Goal: Task Accomplishment & Management: Manage account settings

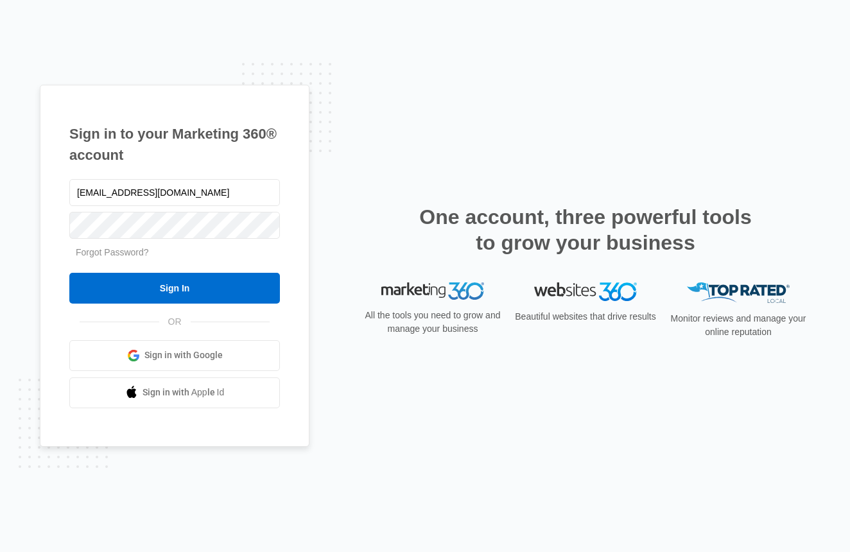
type input "[EMAIL_ADDRESS][DOMAIN_NAME]"
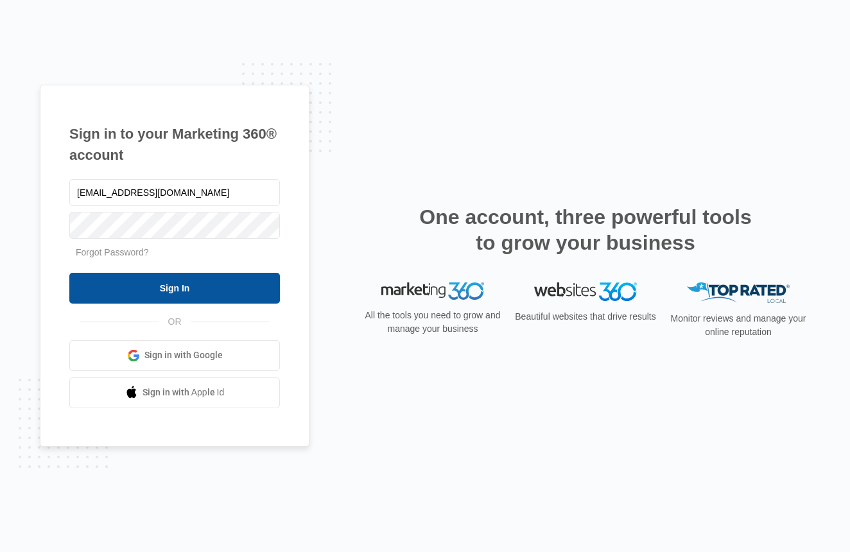
click at [193, 287] on input "Sign In" at bounding box center [174, 288] width 211 height 31
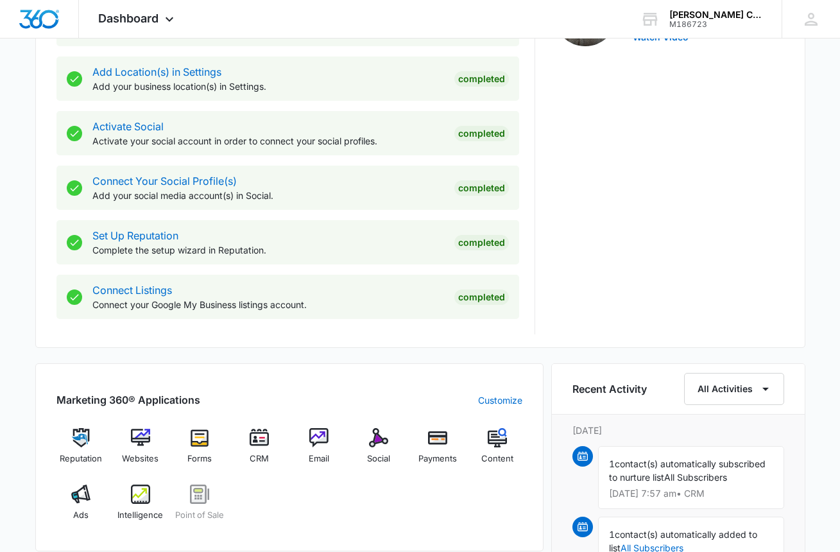
scroll to position [678, 0]
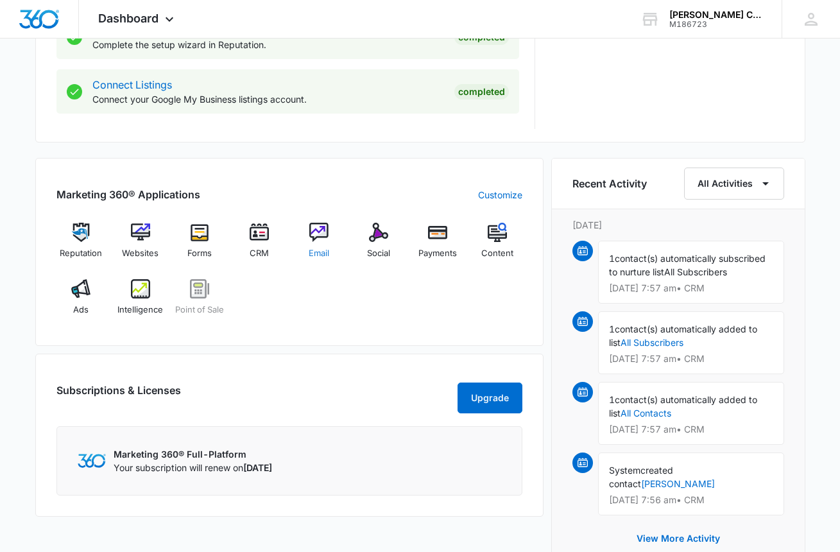
click at [320, 241] on img at bounding box center [318, 232] width 19 height 19
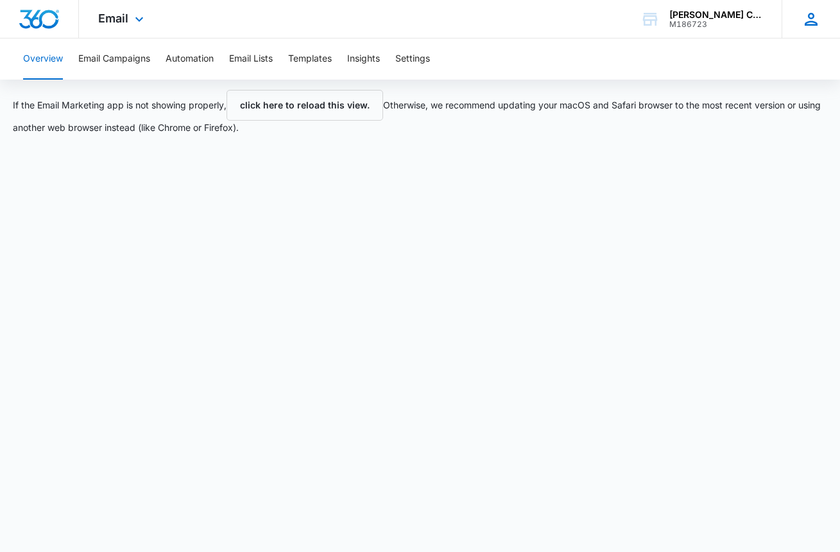
click at [810, 25] on icon at bounding box center [811, 19] width 13 height 13
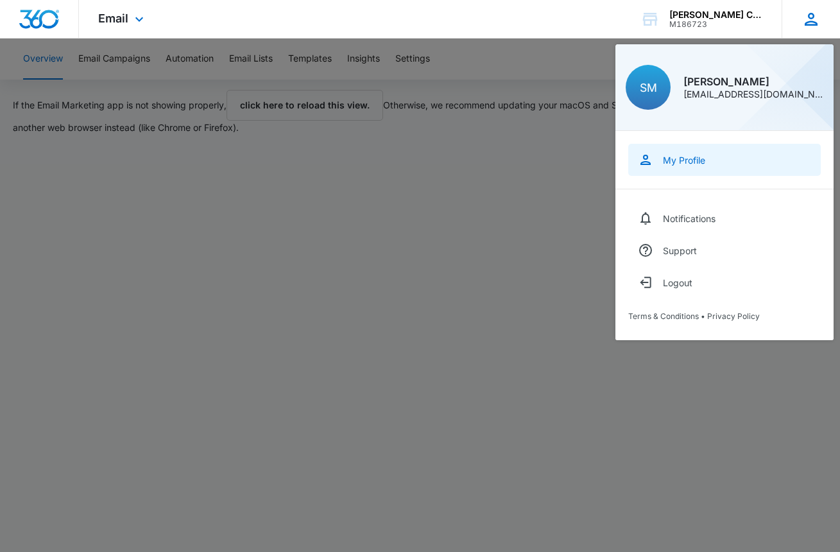
click at [721, 161] on link "My Profile" at bounding box center [725, 160] width 193 height 32
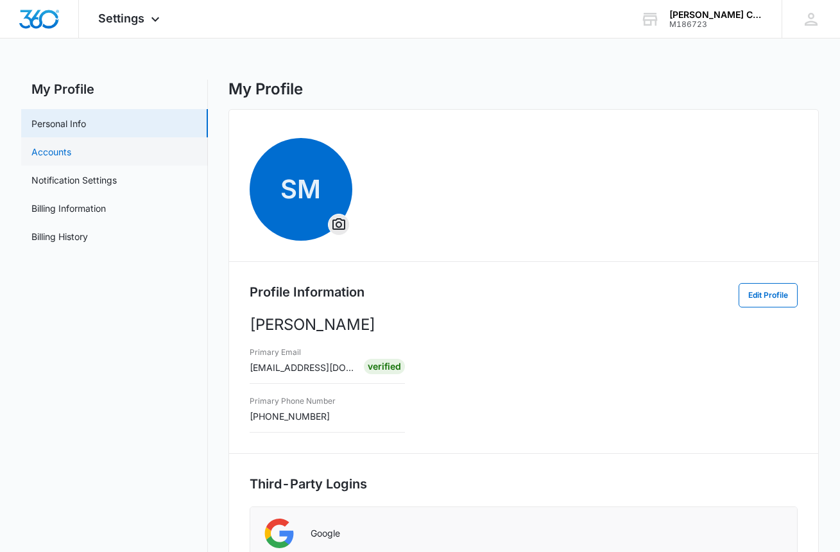
click at [71, 159] on link "Accounts" at bounding box center [51, 151] width 40 height 13
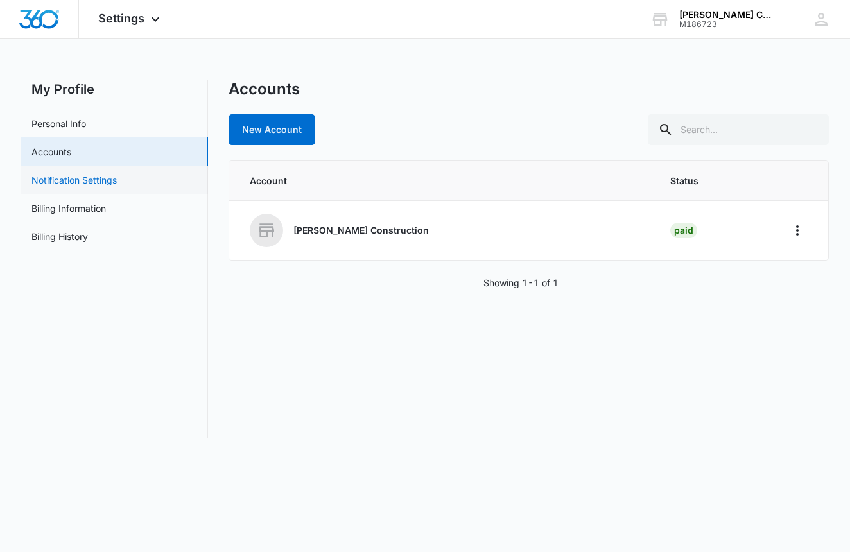
click at [117, 183] on link "Notification Settings" at bounding box center [73, 179] width 85 height 13
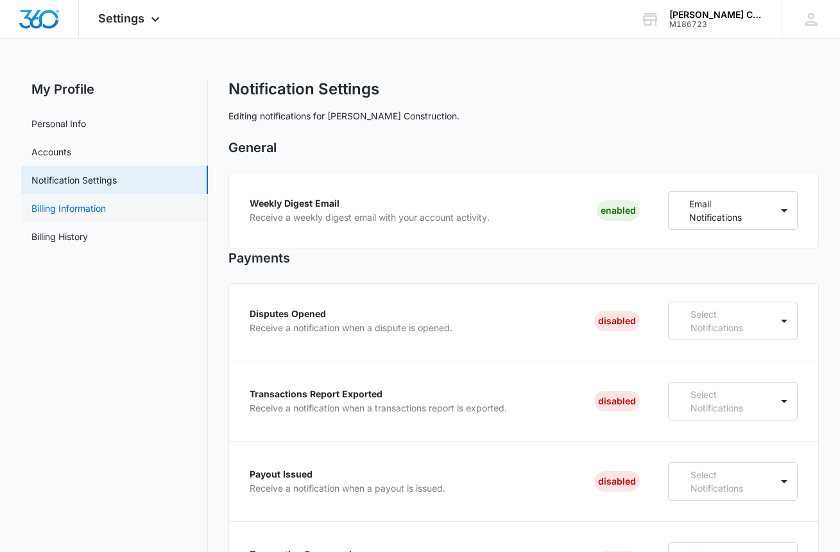
click at [106, 213] on link "Billing Information" at bounding box center [68, 208] width 74 height 13
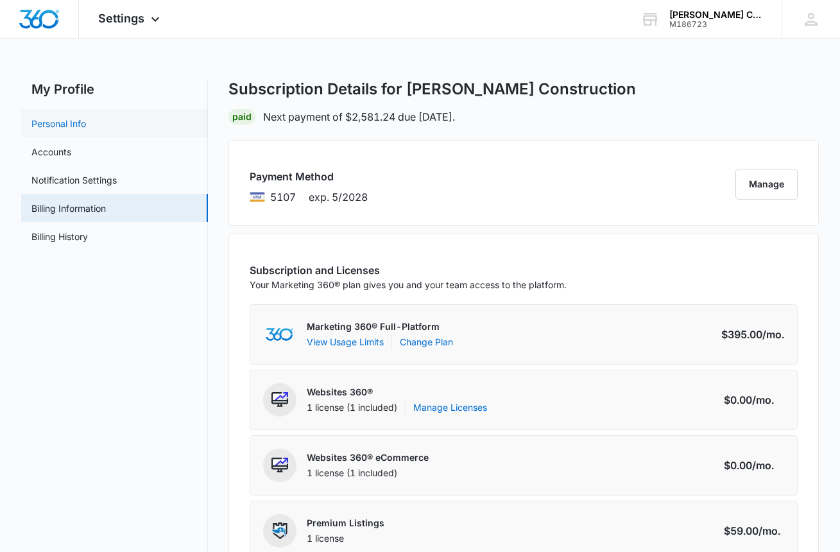
click at [86, 126] on link "Personal Info" at bounding box center [58, 123] width 55 height 13
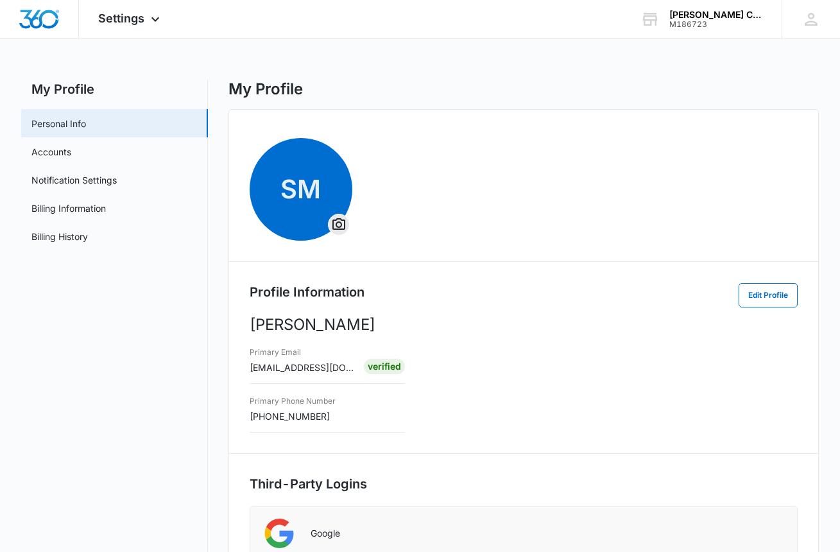
scroll to position [203, 0]
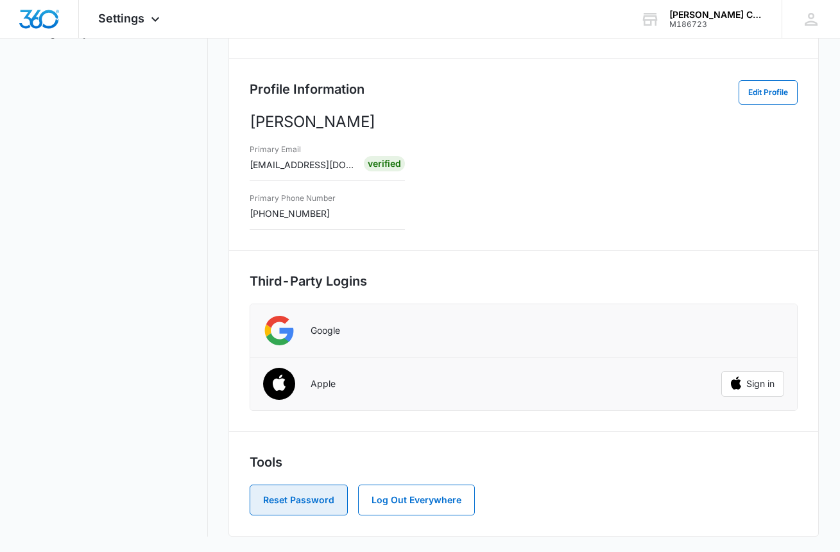
click at [312, 502] on button "Reset Password" at bounding box center [299, 500] width 98 height 31
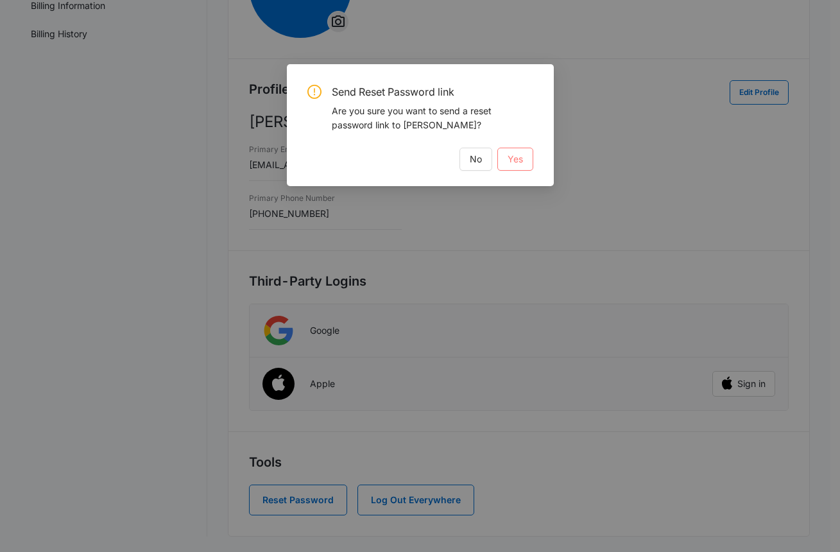
click at [525, 162] on button "Yes" at bounding box center [516, 159] width 36 height 23
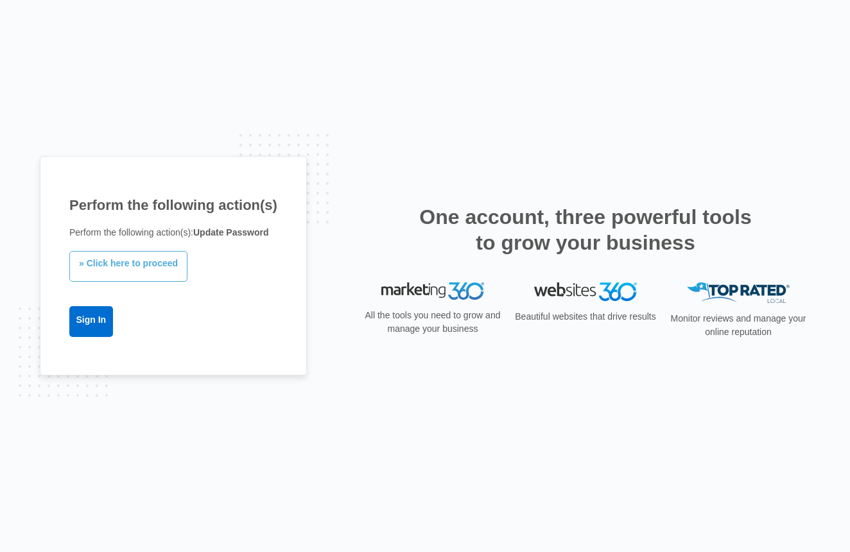
click at [164, 268] on link "» Click here to proceed" at bounding box center [128, 266] width 118 height 31
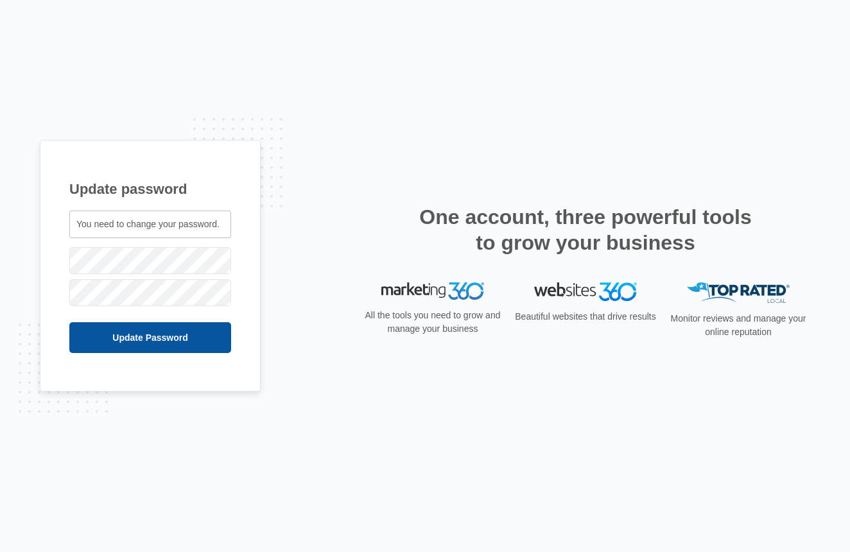
click at [160, 343] on input "Update Password" at bounding box center [150, 337] width 162 height 31
